Goal: Complete application form

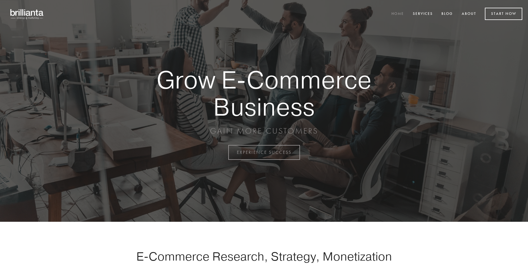
scroll to position [1498, 0]
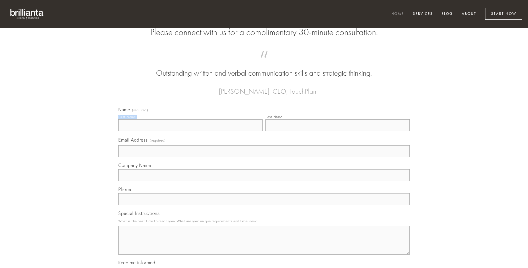
type input "[PERSON_NAME]"
click at [337, 131] on input "Last Name" at bounding box center [337, 125] width 144 height 12
type input "[PERSON_NAME]"
click at [264, 157] on input "Email Address (required)" at bounding box center [263, 151] width 291 height 12
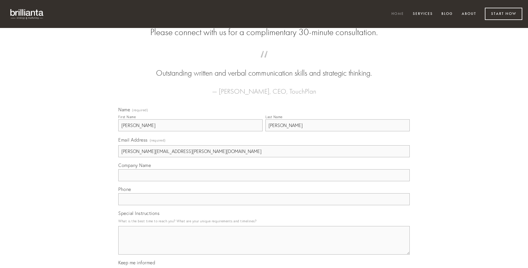
type input "[PERSON_NAME][EMAIL_ADDRESS][PERSON_NAME][DOMAIN_NAME]"
click at [264, 181] on input "Company Name" at bounding box center [263, 175] width 291 height 12
type input "tamen"
click at [264, 205] on input "text" at bounding box center [263, 199] width 291 height 12
click at [264, 246] on textarea "Special Instructions" at bounding box center [263, 240] width 291 height 29
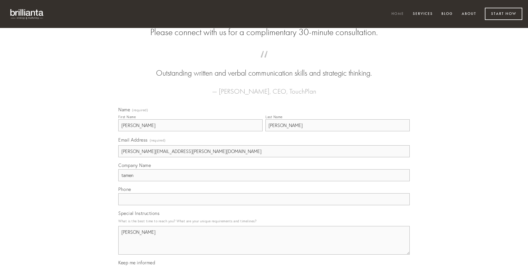
type textarea "[PERSON_NAME]"
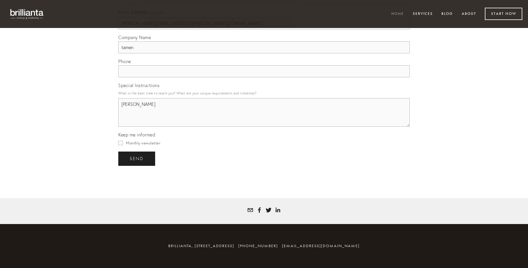
click at [137, 159] on span "send" at bounding box center [137, 158] width 14 height 5
